Goal: Task Accomplishment & Management: Check status

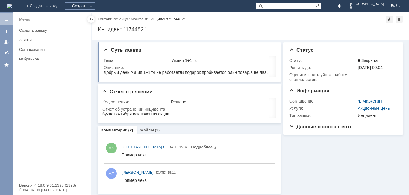
scroll to position [1, 0]
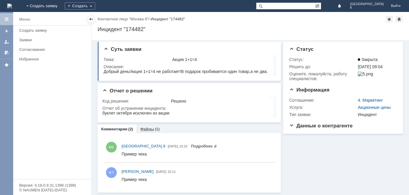
click at [139, 130] on div "Файлы (1)" at bounding box center [150, 129] width 27 height 9
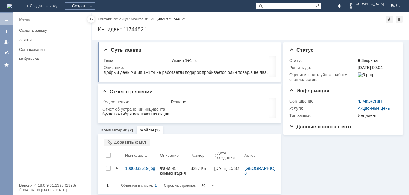
scroll to position [2, 0]
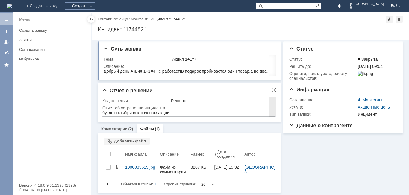
click at [170, 111] on html "буклет октября исключен из акции" at bounding box center [188, 113] width 172 height 5
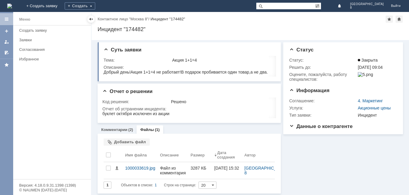
scroll to position [0, 0]
click at [26, 33] on link "Создать заявку" at bounding box center [53, 30] width 73 height 9
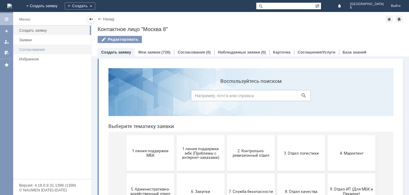
click at [23, 45] on link "Согласования" at bounding box center [53, 49] width 73 height 9
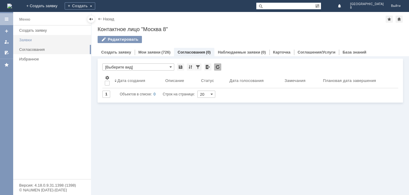
click at [32, 41] on div "Заявки" at bounding box center [53, 40] width 68 height 4
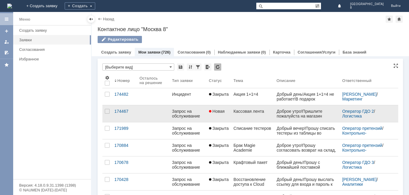
click at [225, 120] on link "Новая" at bounding box center [219, 113] width 25 height 17
